Goal: Find specific page/section: Find specific page/section

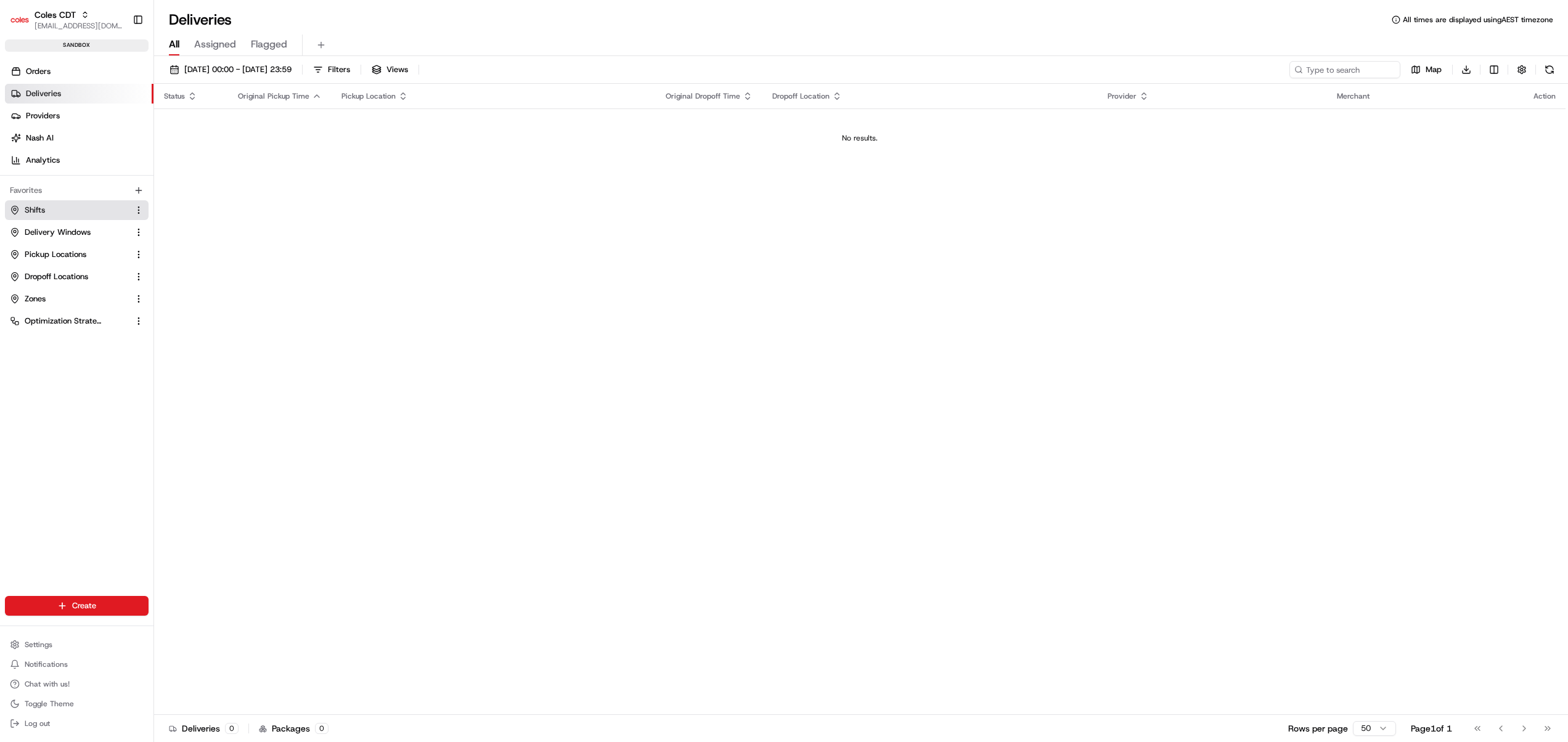
click at [74, 209] on link "Shifts" at bounding box center [69, 210] width 119 height 11
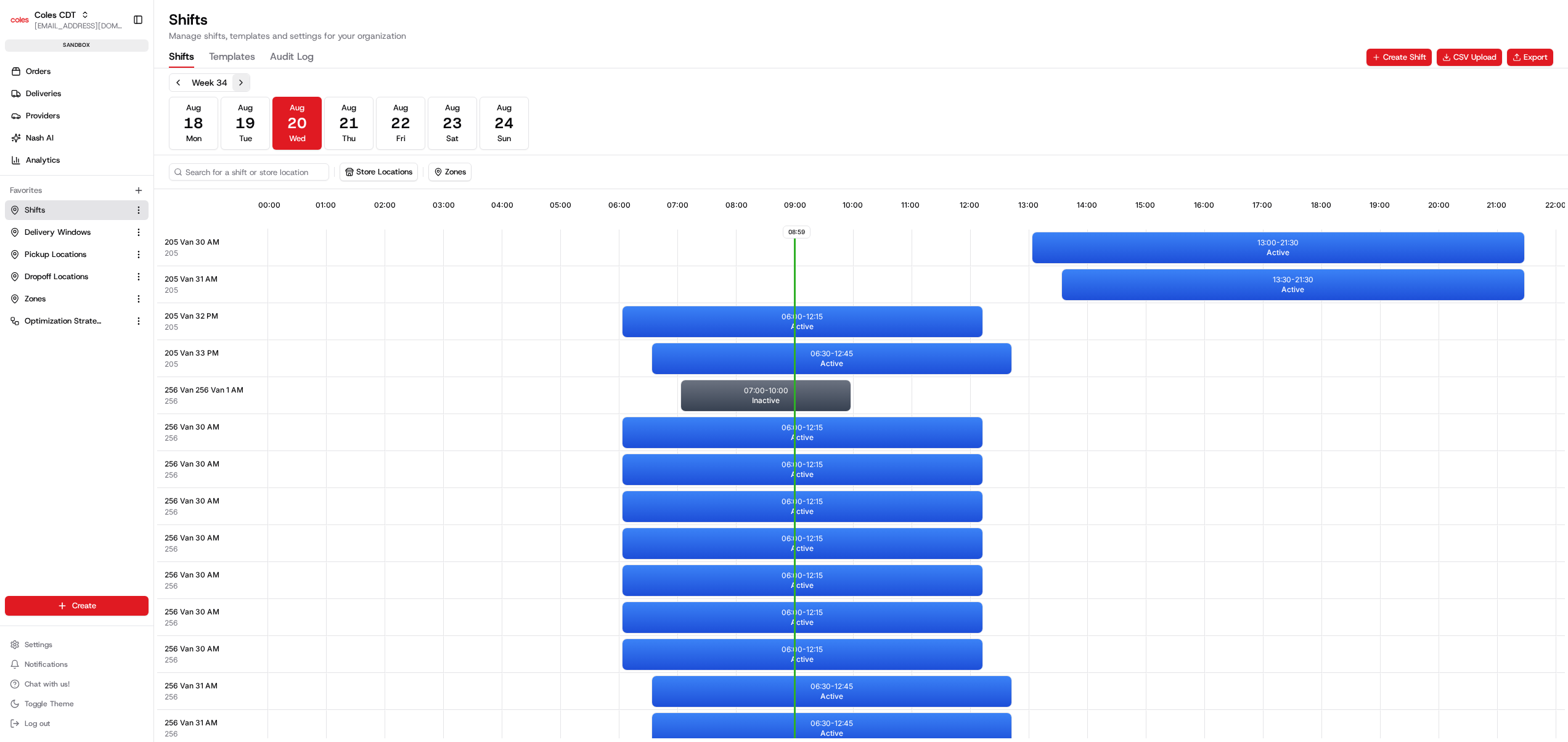
click at [248, 87] on button "Next week" at bounding box center [241, 82] width 18 height 18
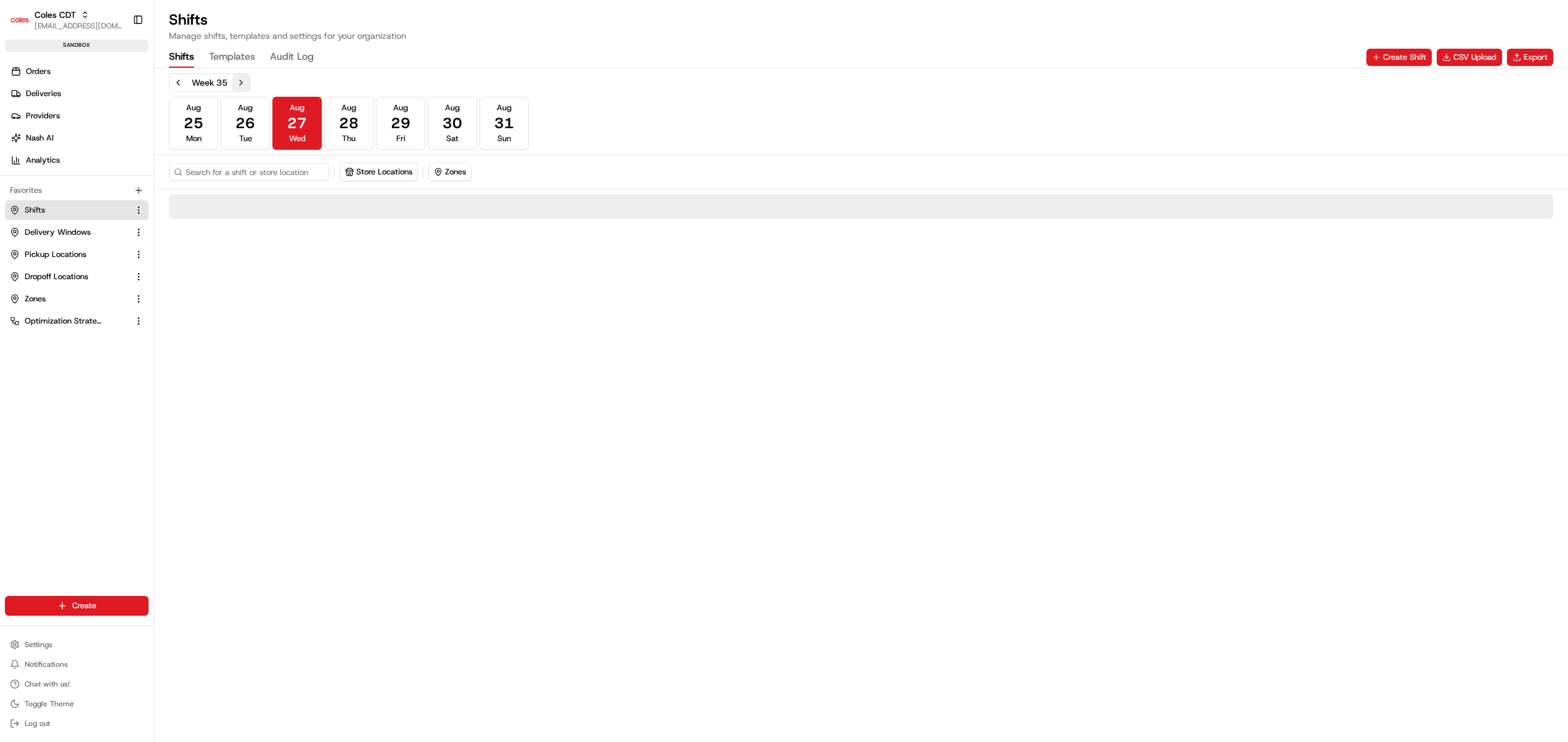
click at [248, 87] on button "Next week" at bounding box center [241, 82] width 18 height 18
click at [251, 140] on span "Tue" at bounding box center [245, 138] width 13 height 11
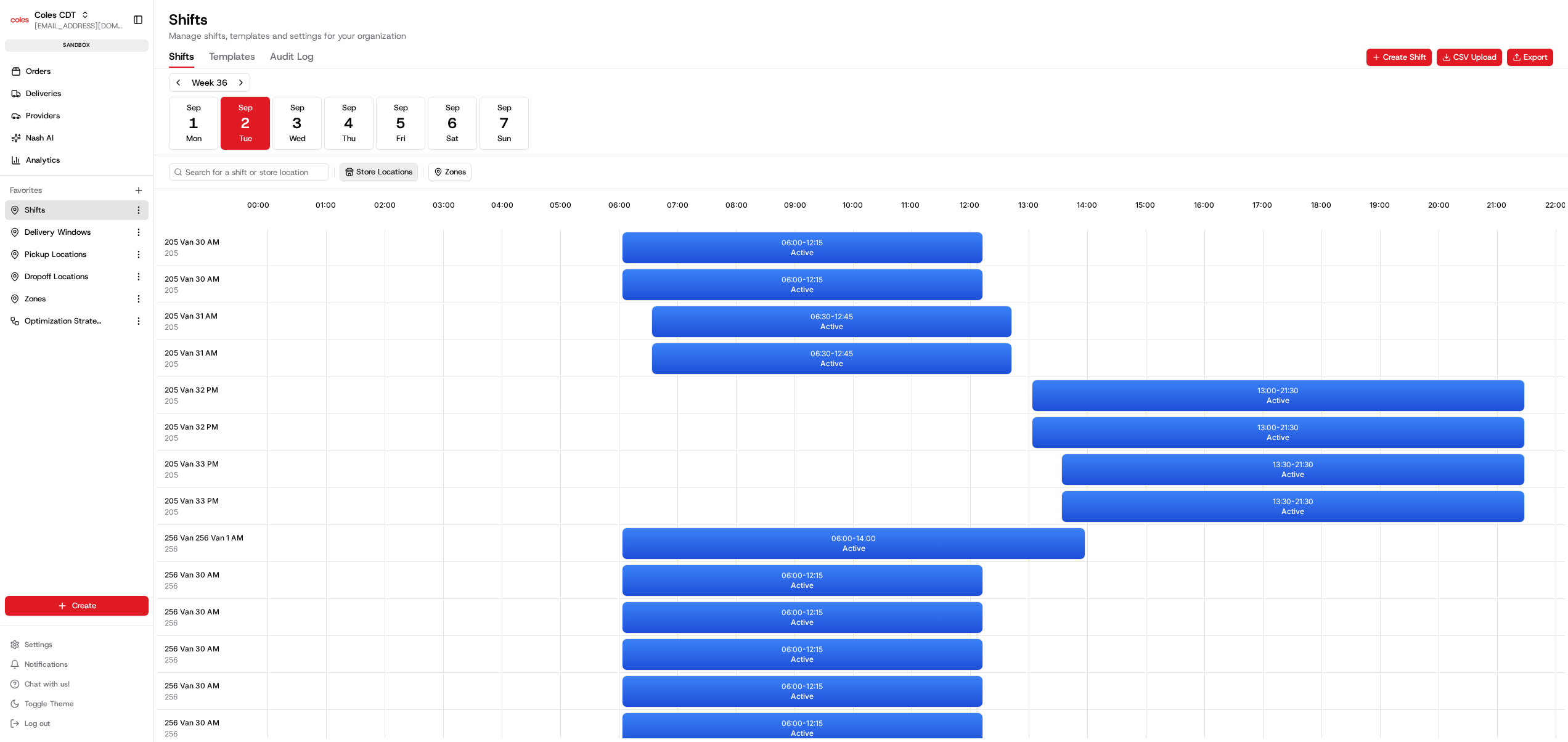
click at [378, 163] on button "Store Locations" at bounding box center [378, 172] width 77 height 18
type input "314"
click at [447, 281] on span "Mirrabooka (314)" at bounding box center [435, 286] width 152 height 11
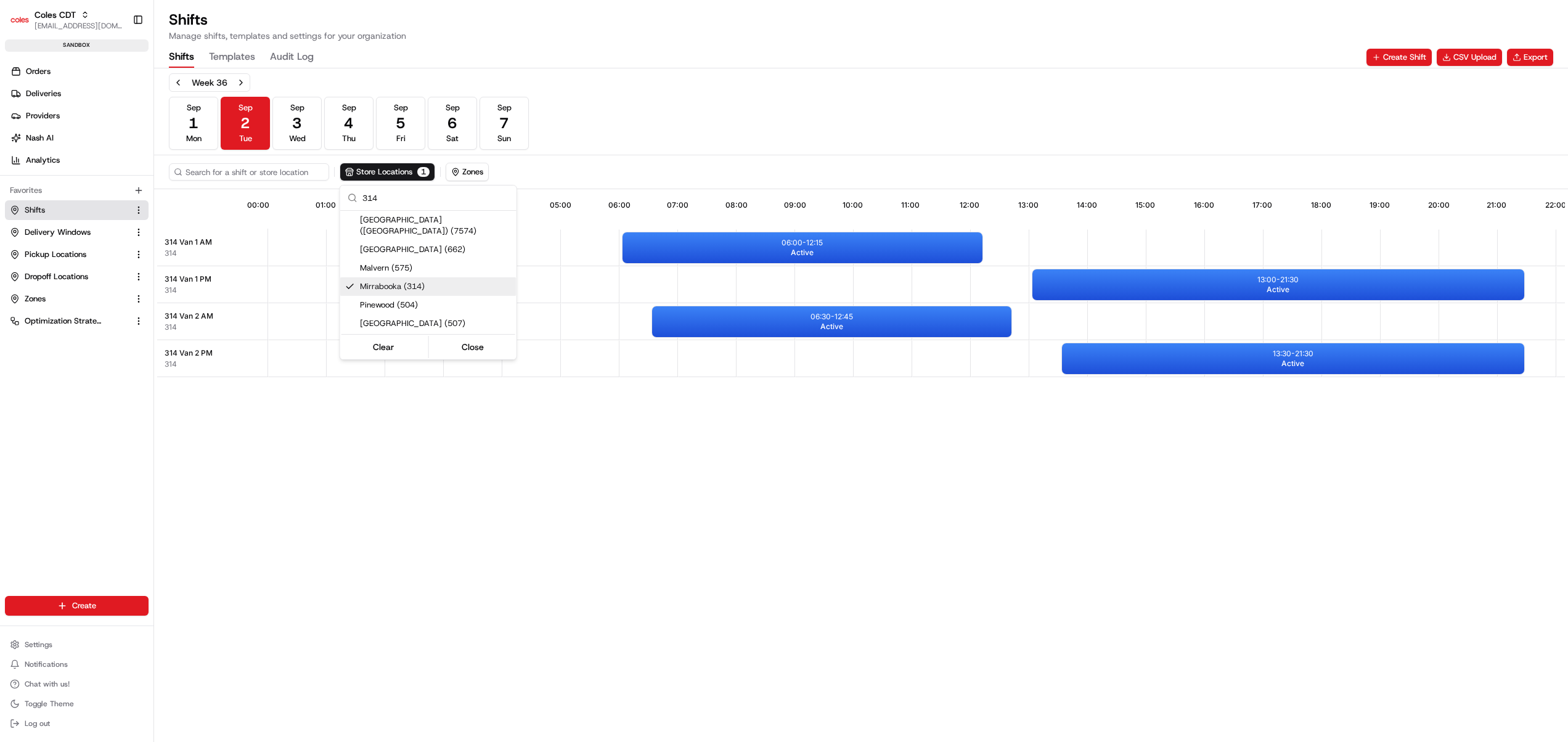
click at [471, 467] on html "Coles CDT [EMAIL_ADDRESS][DOMAIN_NAME] Toggle Sidebar sandbox Orders Deliveries…" at bounding box center [784, 371] width 1568 height 742
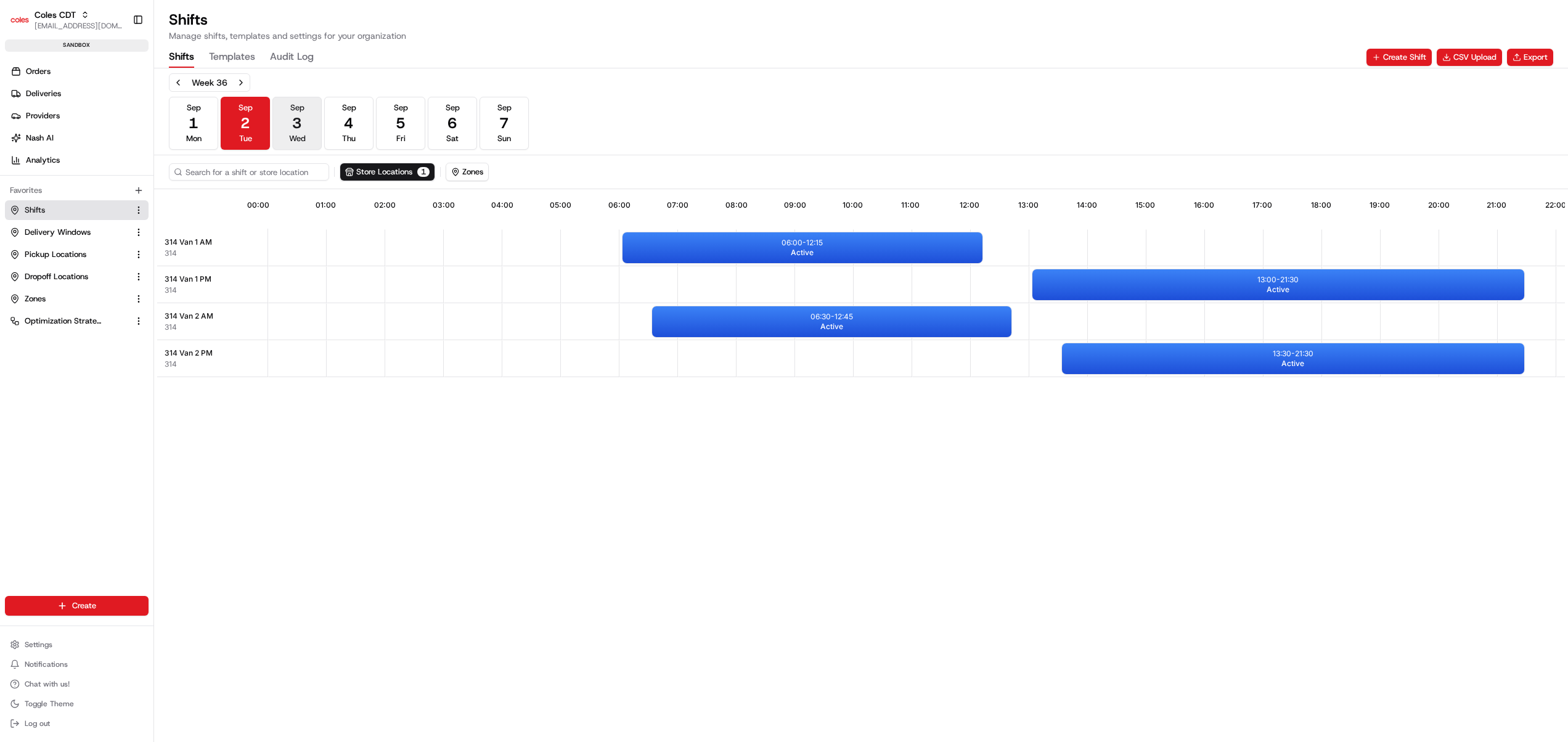
click at [289, 124] on button "[DATE] Wed" at bounding box center [297, 123] width 49 height 53
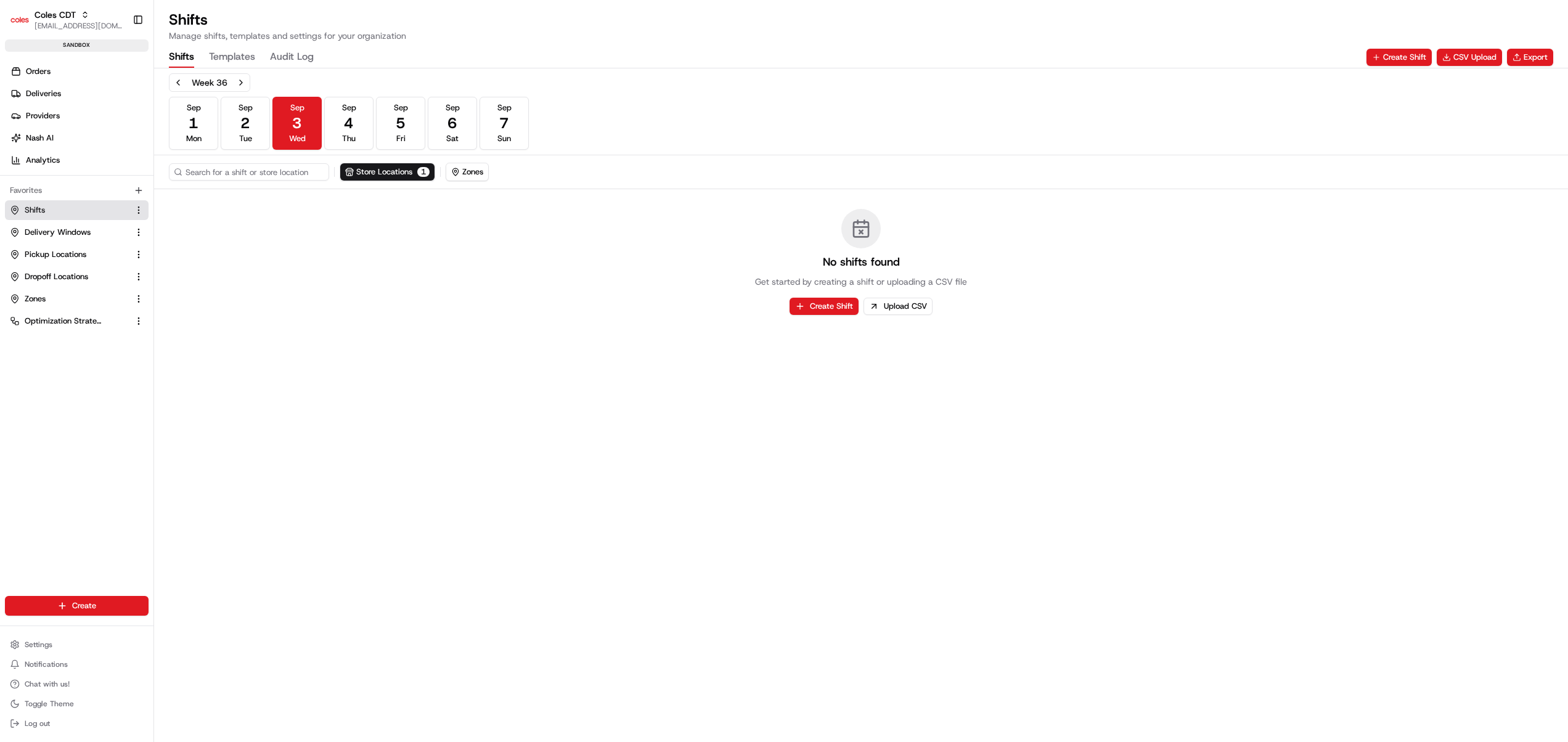
click at [866, 608] on div "Week 36 [DATE] [DATE] [DATE] [DATE] [DATE] [DATE] [DATE] Sun Store Locations 1 …" at bounding box center [861, 405] width 1414 height 674
